Goal: Transaction & Acquisition: Purchase product/service

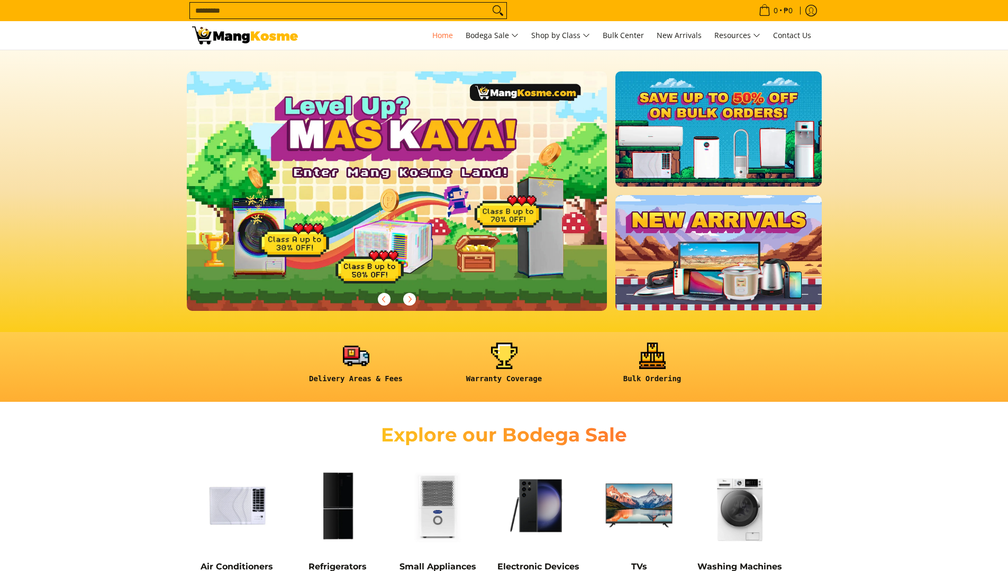
scroll to position [74, 0]
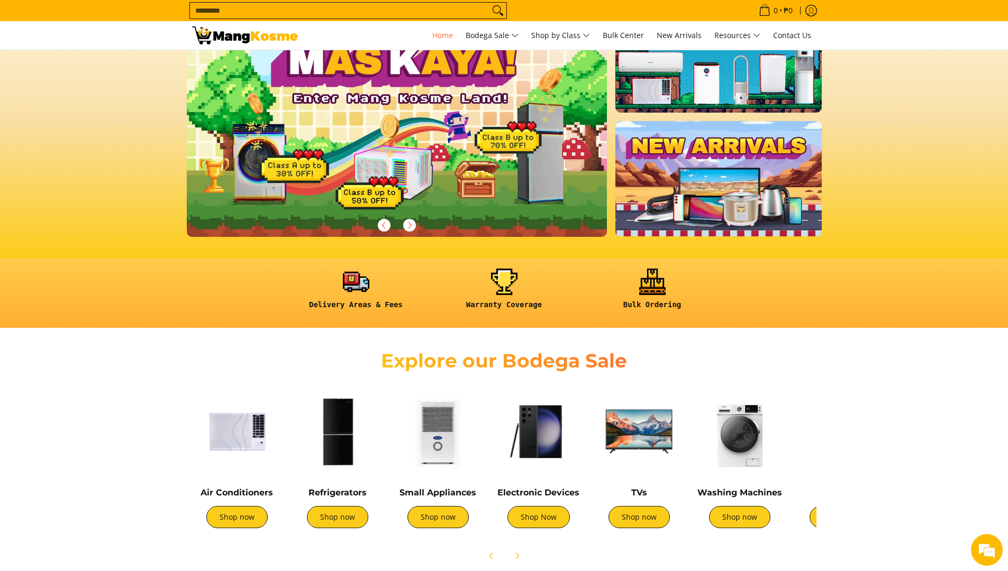
click at [340, 11] on input "Search..." at bounding box center [339, 11] width 299 height 16
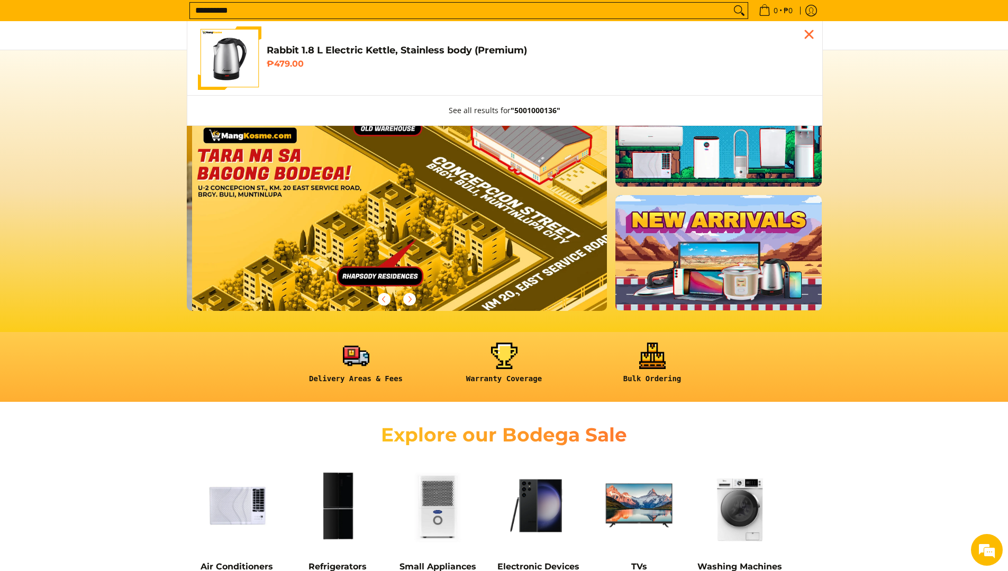
scroll to position [0, 1262]
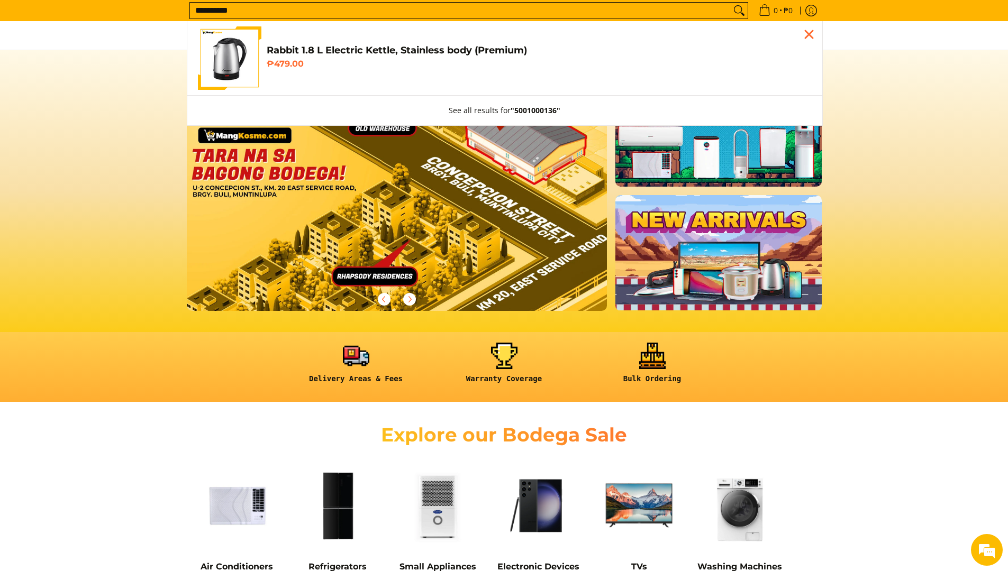
type input "**********"
click at [315, 78] on link "Rabbit 1.8 L Electric Kettle, Stainless body (Premium) ₱479.00" at bounding box center [505, 57] width 614 height 63
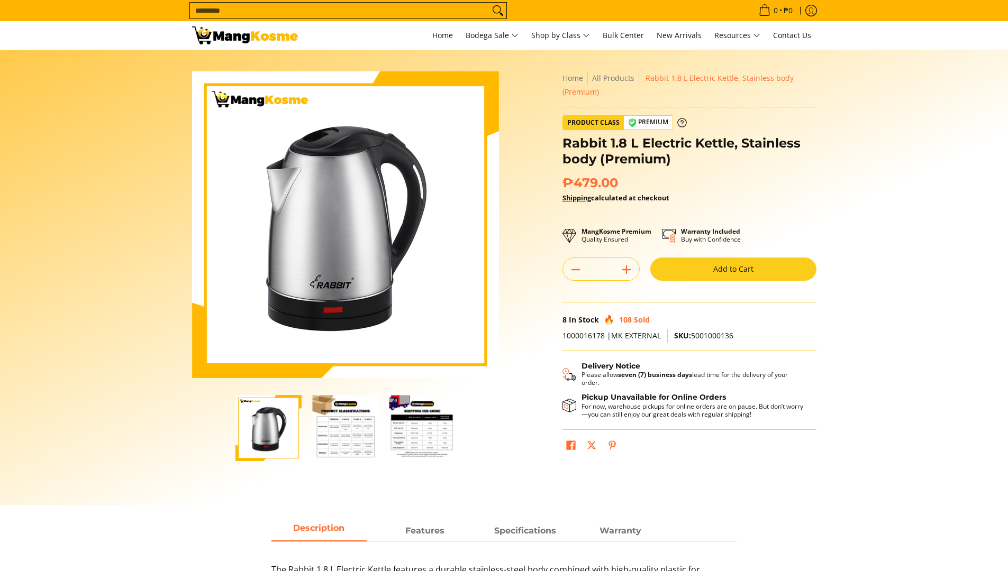
click at [674, 266] on button "Add to Cart" at bounding box center [733, 269] width 166 height 23
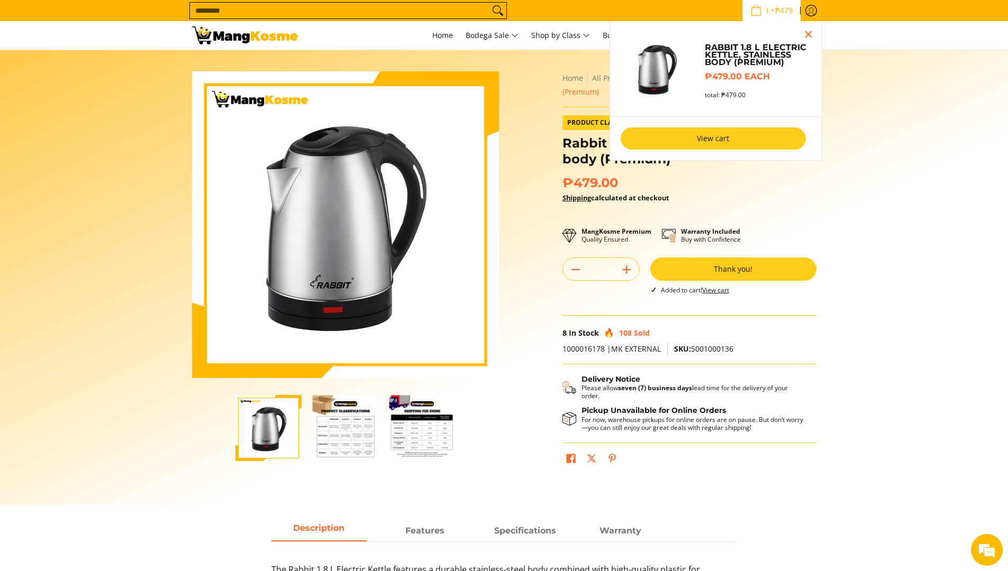
click at [650, 144] on link "View cart" at bounding box center [713, 139] width 185 height 22
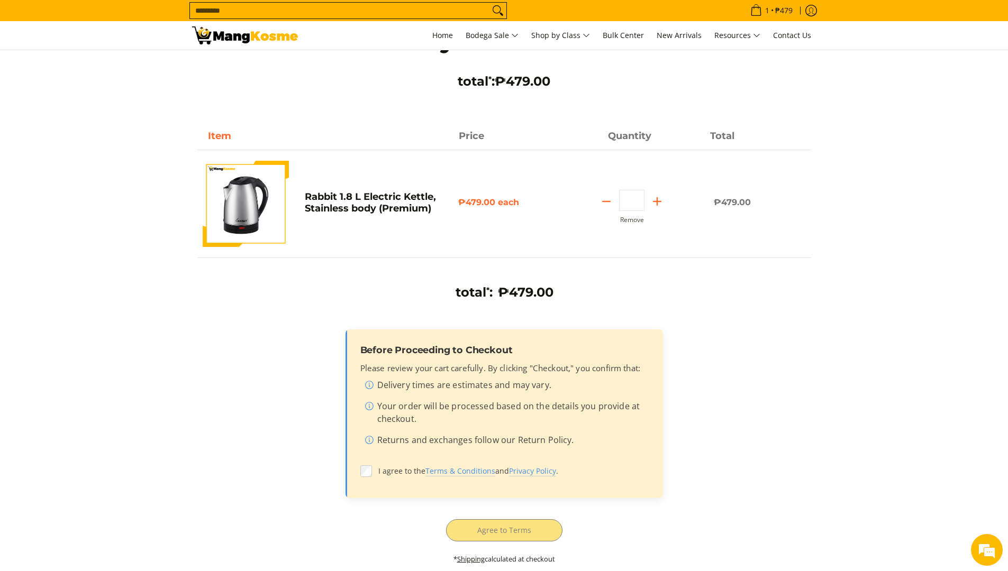
scroll to position [106, 0]
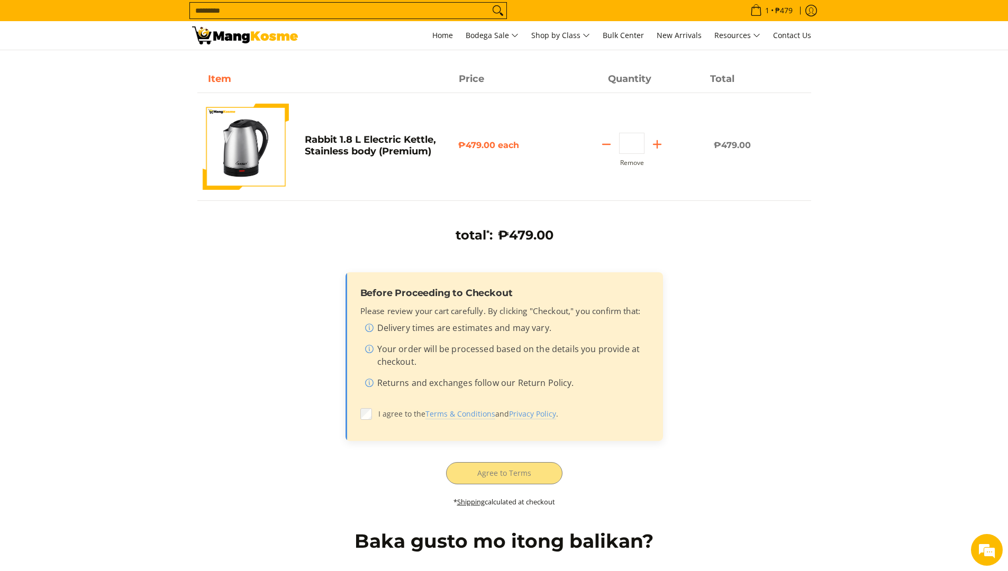
click at [375, 413] on label "I agree to the Terms & Conditions and Privacy Policy ." at bounding box center [504, 414] width 288 height 20
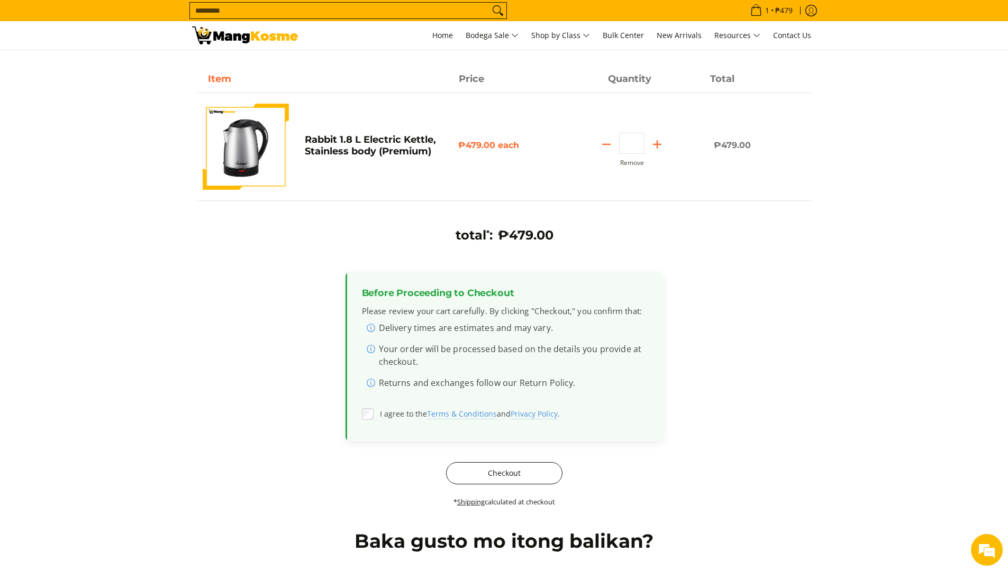
click at [493, 465] on button "Checkout" at bounding box center [504, 473] width 116 height 22
